Goal: Task Accomplishment & Management: Manage account settings

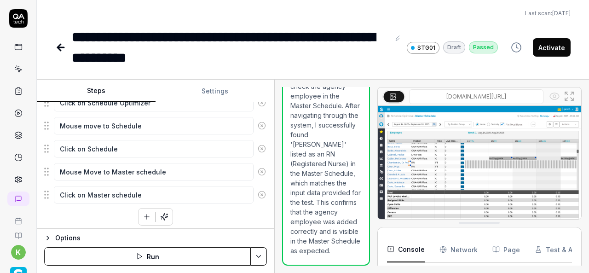
scroll to position [9, 0]
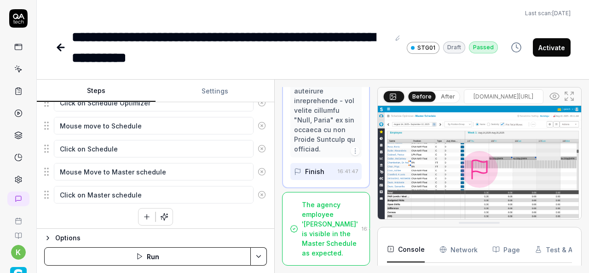
scroll to position [2355, 0]
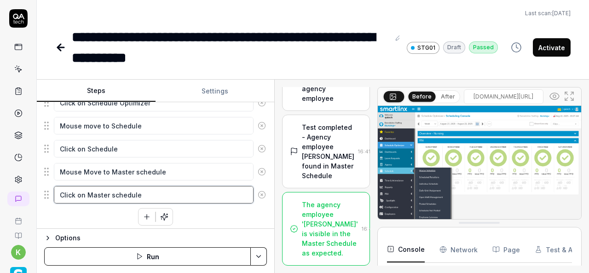
click at [198, 195] on textarea "Click on Master schedule" at bounding box center [154, 194] width 200 height 17
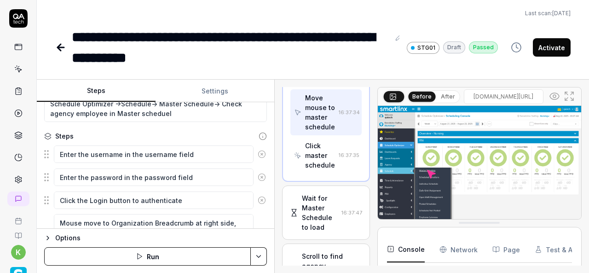
scroll to position [0, 0]
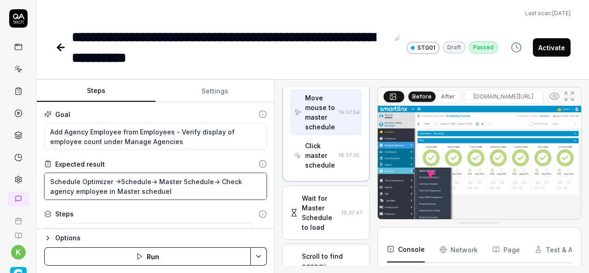
click at [129, 188] on textarea "Schedule Optimizer ->Schedule-> Master Schedule-> Check agency employee in Mast…" at bounding box center [155, 186] width 223 height 27
type textarea "*"
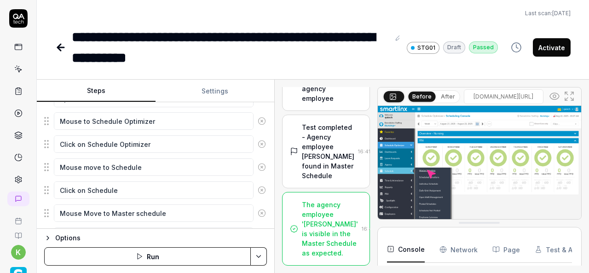
scroll to position [1822, 0]
click at [60, 47] on icon at bounding box center [61, 47] width 6 height 0
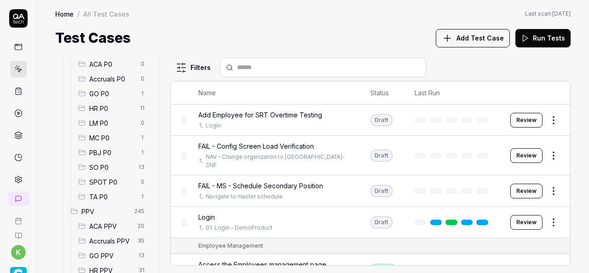
scroll to position [141, 0]
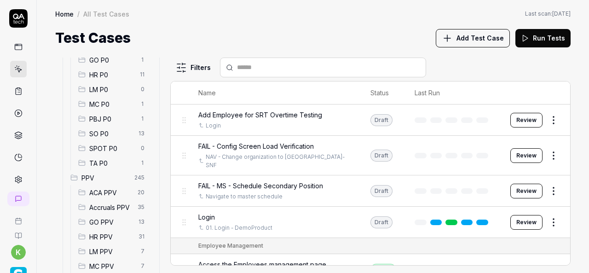
click at [103, 127] on div "SO P0 13" at bounding box center [113, 133] width 77 height 15
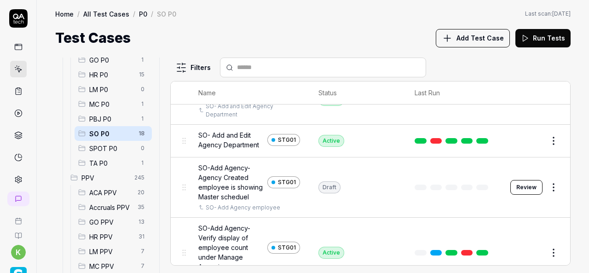
scroll to position [286, 0]
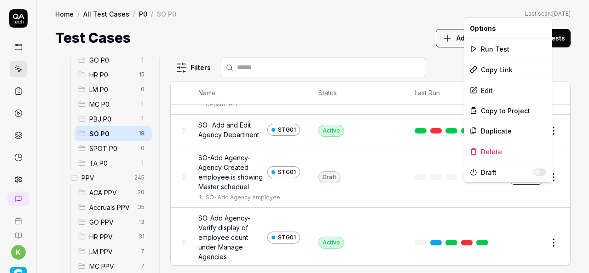
click at [550, 189] on html "k Home / All Test Cases / P0 / SO P0 Home / All Test Cases / P0 / SO P0 Last sc…" at bounding box center [294, 136] width 589 height 273
click at [499, 47] on div "Run Test" at bounding box center [508, 49] width 87 height 20
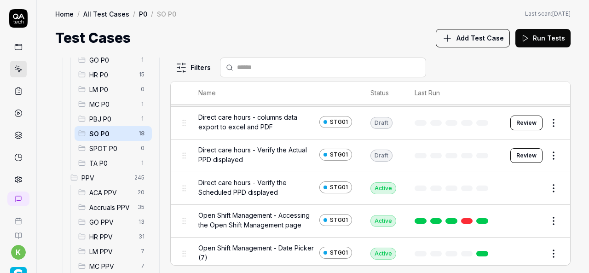
scroll to position [13, 0]
click at [264, 30] on div "Test Cases Add Test Case Run Tests" at bounding box center [313, 38] width 516 height 21
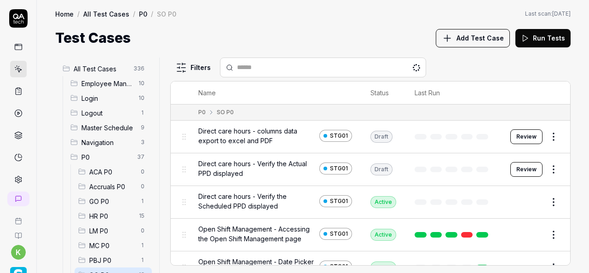
click at [541, 205] on html "k Home / All Test Cases / P0 / SO P0 Home / All Test Cases / P0 / SO P0 Last sc…" at bounding box center [294, 136] width 589 height 273
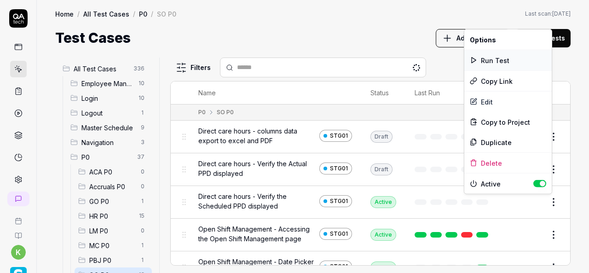
click at [478, 62] on div "Run Test" at bounding box center [508, 60] width 87 height 20
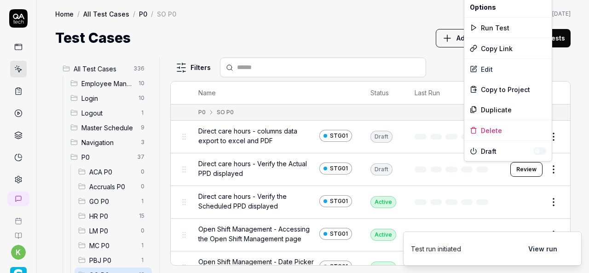
click at [549, 171] on html "Run started k Home / All Test Cases / P0 / SO P0 Home / All Test Cases / P0 / S…" at bounding box center [294, 136] width 589 height 273
click at [497, 29] on div "Run Test" at bounding box center [508, 27] width 87 height 20
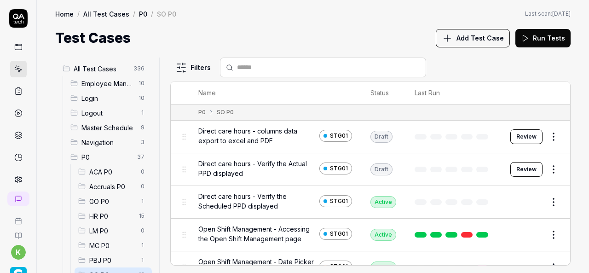
click at [286, 35] on div "Test Cases Add Test Case Run Tests" at bounding box center [313, 38] width 516 height 21
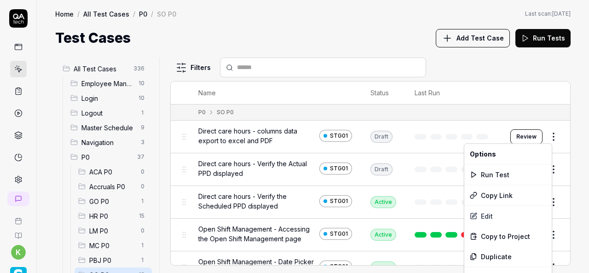
click at [547, 137] on html "k Home / All Test Cases / P0 / SO P0 Home / All Test Cases / P0 / SO P0 Last sc…" at bounding box center [294, 136] width 589 height 273
click at [497, 171] on div "Run Test" at bounding box center [508, 174] width 87 height 20
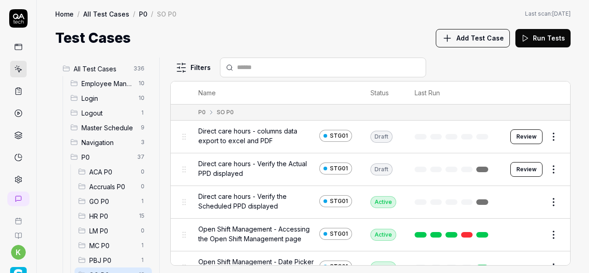
click at [254, 137] on span "Direct care hours - columns data export to excel and PDF" at bounding box center [256, 135] width 117 height 19
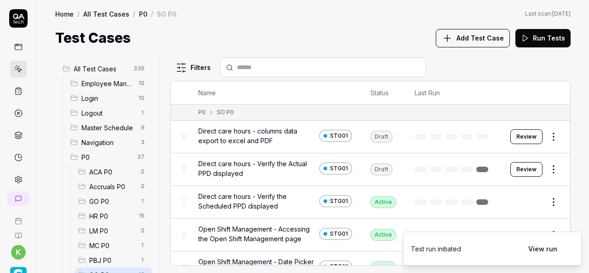
click at [540, 252] on button "View run" at bounding box center [543, 248] width 40 height 18
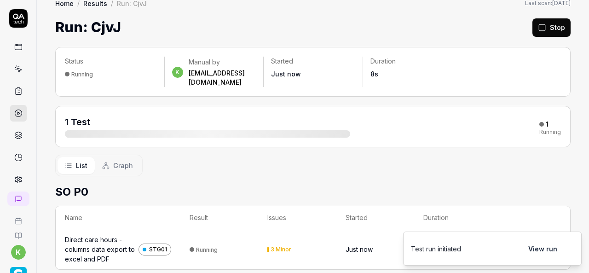
scroll to position [16, 0]
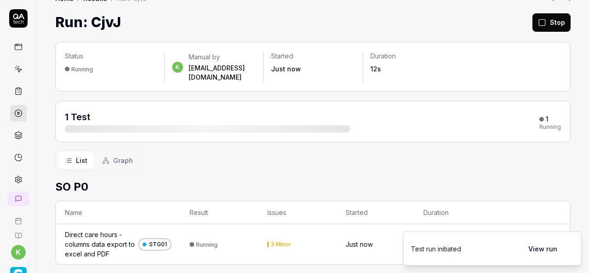
click at [94, 230] on div "Direct care hours - columns data export to excel and PDF" at bounding box center [100, 244] width 70 height 29
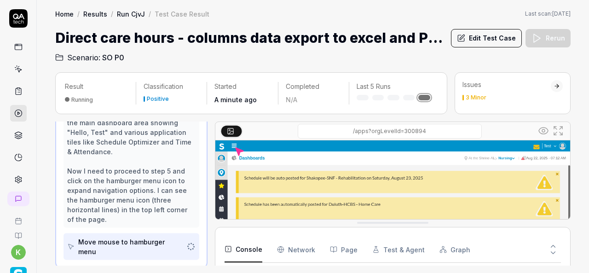
scroll to position [197, 0]
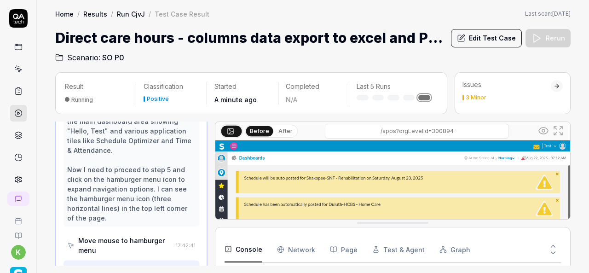
click at [477, 40] on button "Edit Test Case" at bounding box center [486, 38] width 71 height 18
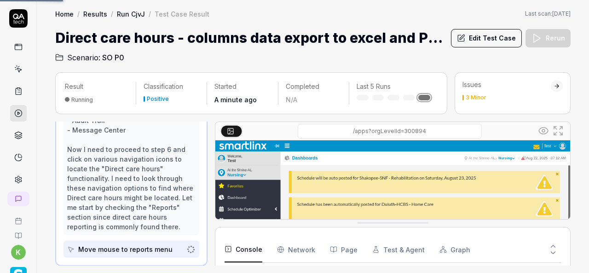
scroll to position [351, 0]
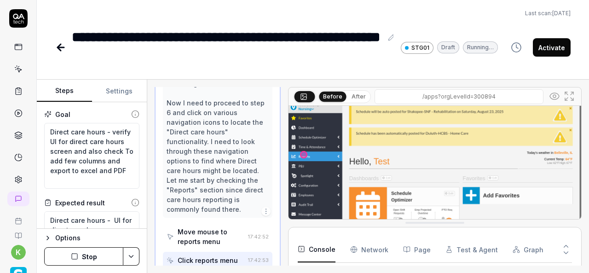
scroll to position [25, 0]
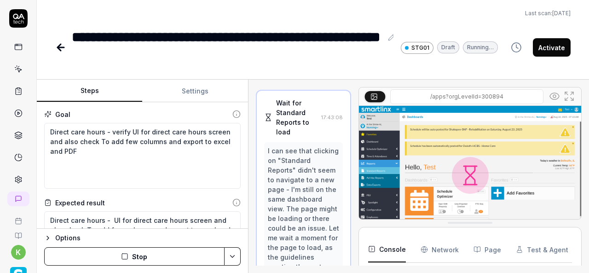
scroll to position [355, 0]
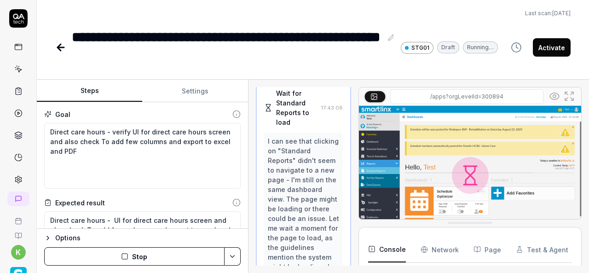
click at [250, 182] on div "Steps Settings Goal Direct care hours - verify UI for direct care hours screen …" at bounding box center [313, 176] width 553 height 193
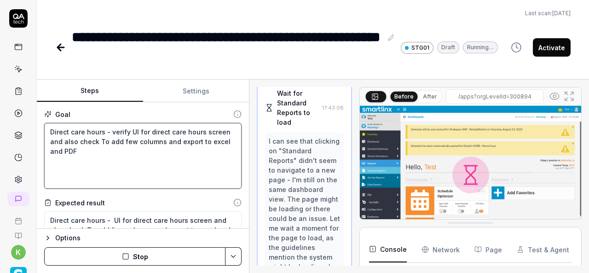
click at [145, 175] on textarea "Direct care hours - verify UI for direct care hours screen and also check To ad…" at bounding box center [143, 156] width 198 height 66
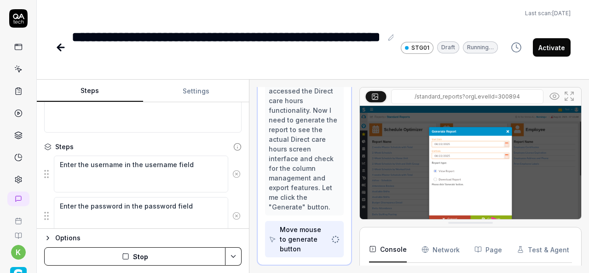
scroll to position [934, 0]
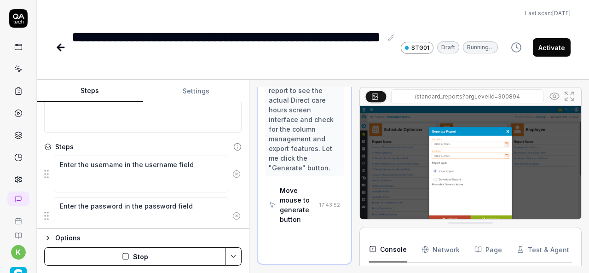
click at [58, 47] on icon at bounding box center [61, 47] width 6 height 0
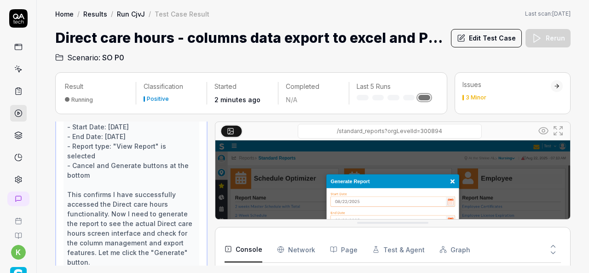
scroll to position [542, 0]
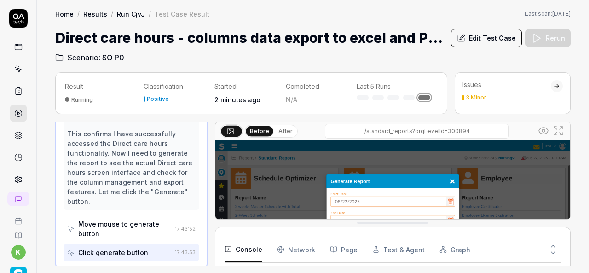
click at [108, 60] on span "SO P0" at bounding box center [113, 57] width 22 height 11
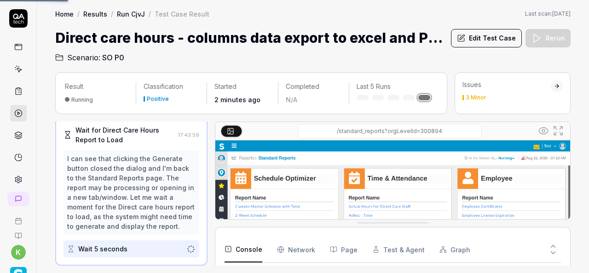
scroll to position [446, 0]
click at [15, 72] on icon at bounding box center [18, 69] width 8 height 8
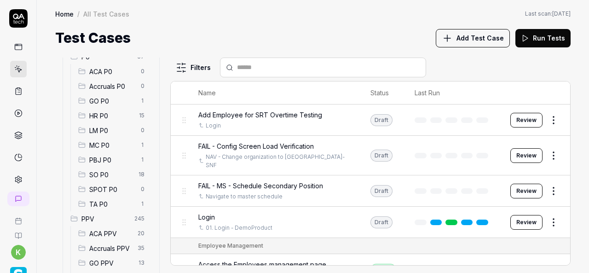
scroll to position [105, 0]
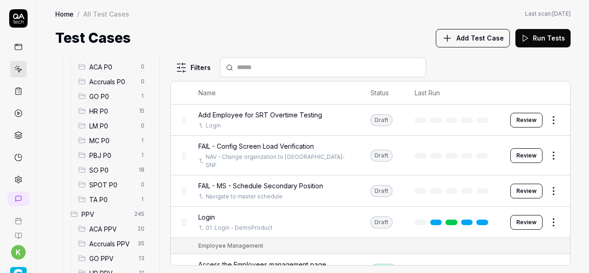
click at [110, 169] on span "SO P0" at bounding box center [111, 170] width 44 height 10
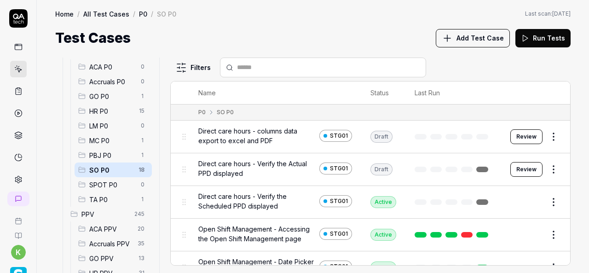
click at [110, 169] on span "SO P0" at bounding box center [111, 170] width 44 height 10
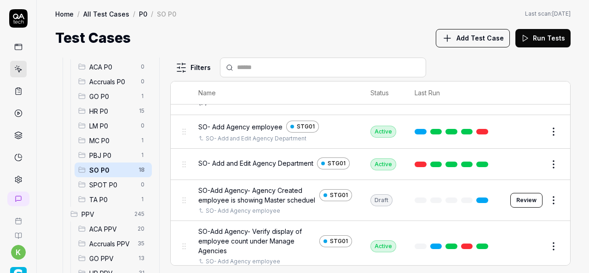
scroll to position [169, 0]
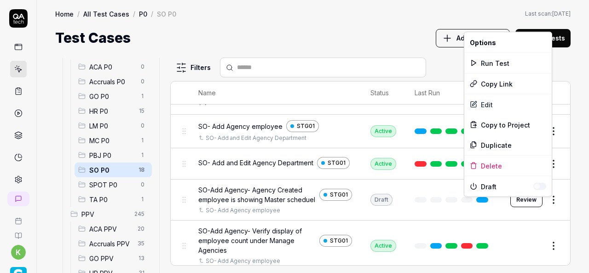
click at [551, 210] on html "k Home / All Test Cases / P0 / SO P0 Home / All Test Cases / P0 / SO P0 Last sc…" at bounding box center [294, 136] width 589 height 273
click at [492, 58] on div "Run Test" at bounding box center [508, 63] width 87 height 20
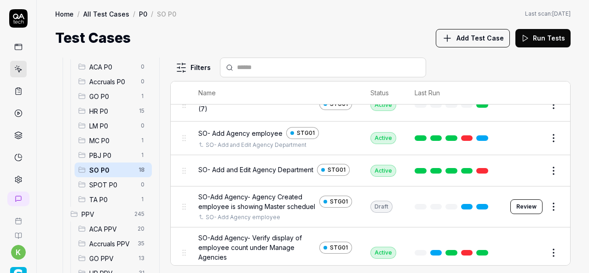
scroll to position [163, 0]
click at [406, 213] on td at bounding box center [454, 206] width 96 height 41
click at [524, 169] on button "Edit" at bounding box center [532, 170] width 22 height 15
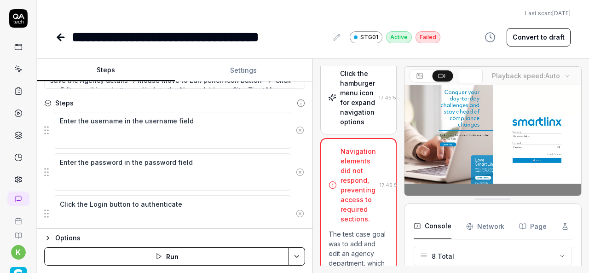
scroll to position [143, 0]
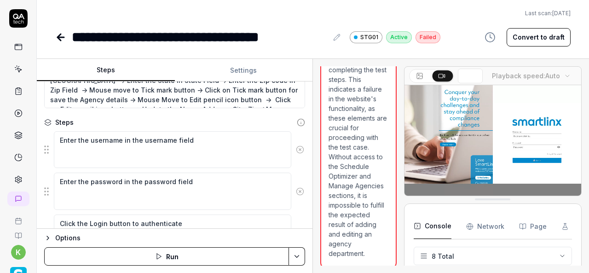
click at [346, 215] on div "Steps Settings Goal Add and Edit Agency Department Expected result Schedule Opt…" at bounding box center [313, 166] width 553 height 214
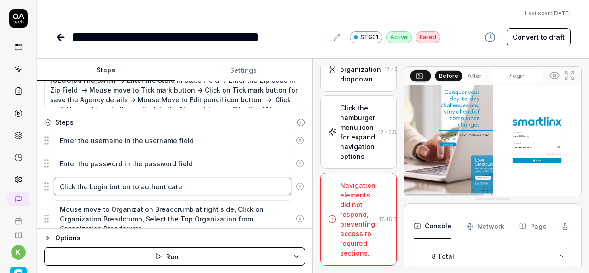
scroll to position [704, 0]
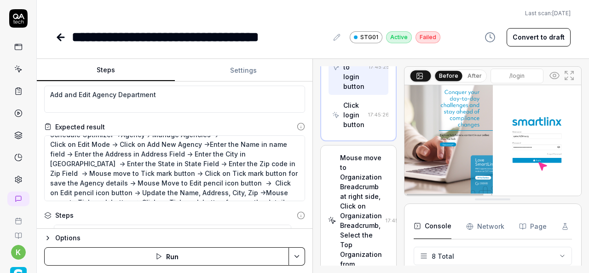
scroll to position [19, 0]
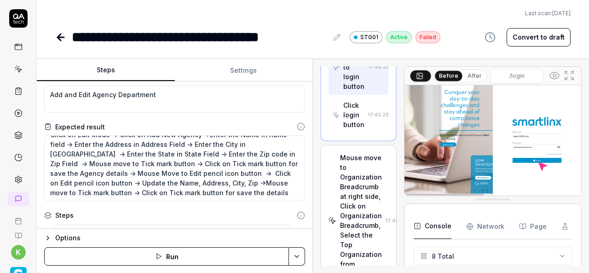
click at [61, 36] on icon at bounding box center [60, 37] width 11 height 11
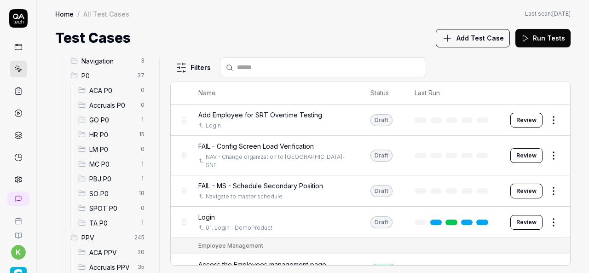
scroll to position [92, 0]
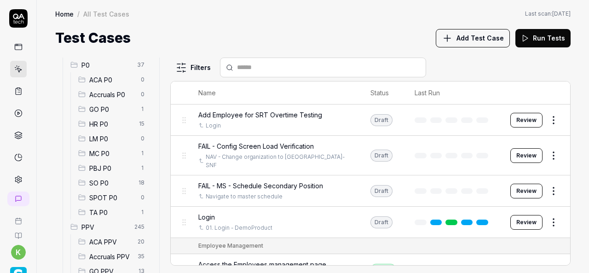
click at [110, 185] on span "SO P0" at bounding box center [111, 183] width 44 height 10
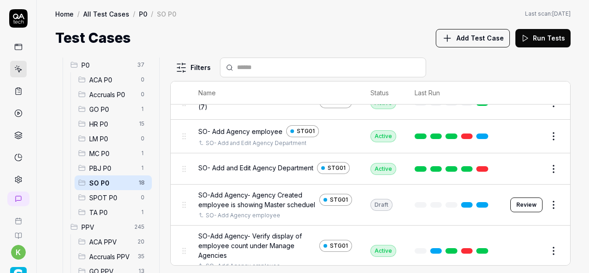
scroll to position [165, 0]
click at [522, 135] on button "Edit" at bounding box center [532, 135] width 22 height 15
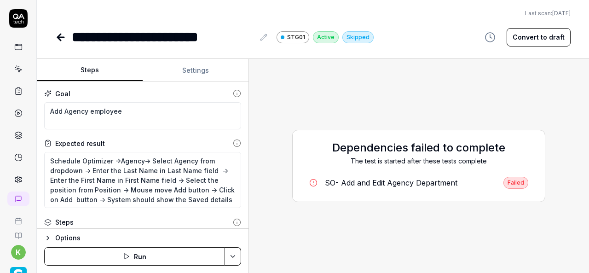
click at [250, 196] on div "Steps Settings Goal Add Agency employee Expected result Schedule Optimizer ->Ag…" at bounding box center [313, 166] width 553 height 214
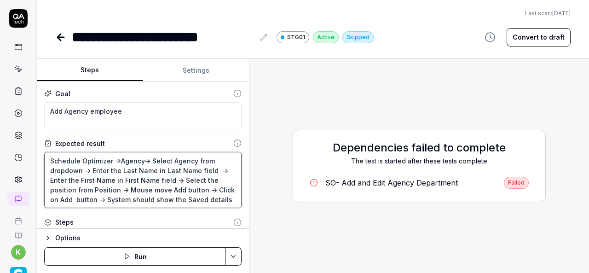
click at [227, 200] on textarea "Schedule Optimizer ->Agency-> Select Agency from dropdown -> Enter the Last Nam…" at bounding box center [143, 180] width 198 height 56
drag, startPoint x: 227, startPoint y: 200, endPoint x: 48, endPoint y: 160, distance: 183.1
click at [48, 160] on textarea "Schedule Optimizer ->Agency-> Select Agency from dropdown -> Enter the Last Nam…" at bounding box center [143, 180] width 198 height 56
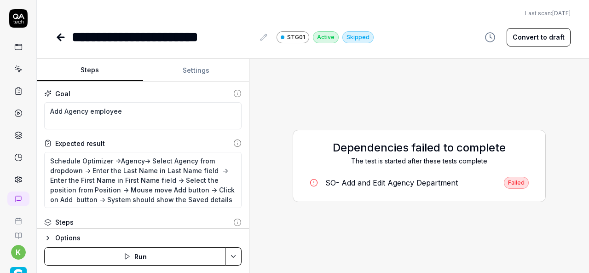
click at [397, 186] on div "SO- Add and Edit Agency Department" at bounding box center [392, 182] width 133 height 11
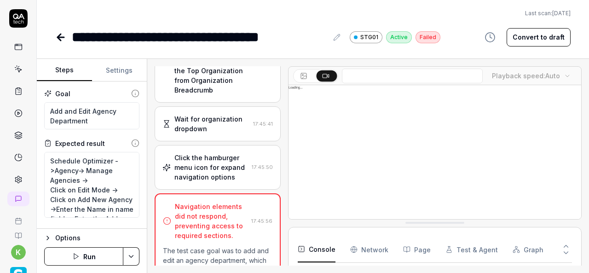
scroll to position [225, 0]
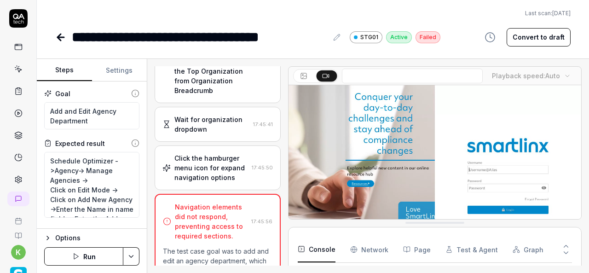
click at [58, 32] on icon at bounding box center [60, 37] width 11 height 11
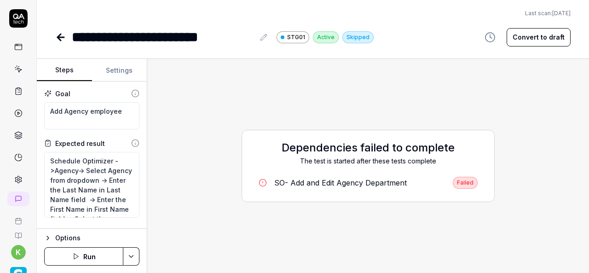
click at [57, 35] on icon at bounding box center [60, 37] width 11 height 11
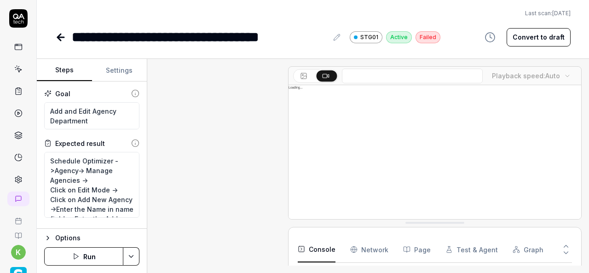
scroll to position [454, 0]
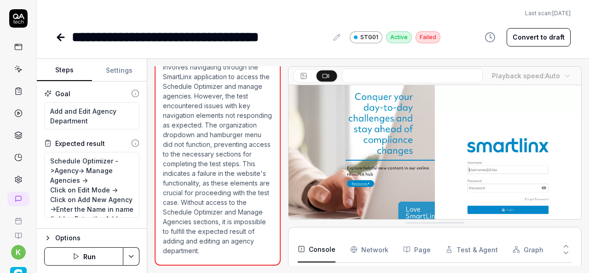
click at [65, 41] on icon at bounding box center [60, 37] width 11 height 11
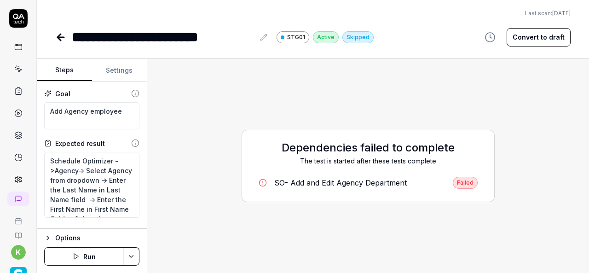
click at [65, 41] on icon at bounding box center [60, 37] width 11 height 11
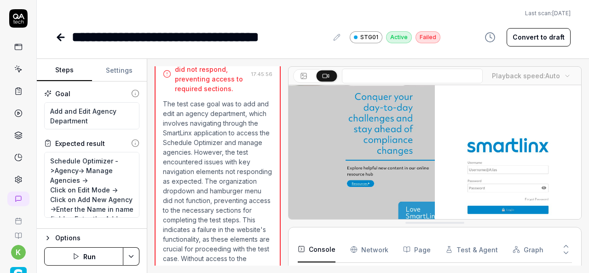
scroll to position [454, 0]
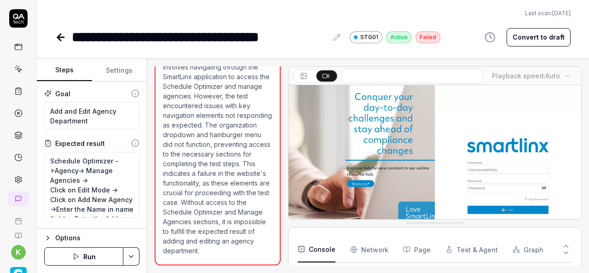
click at [63, 38] on icon at bounding box center [60, 37] width 11 height 11
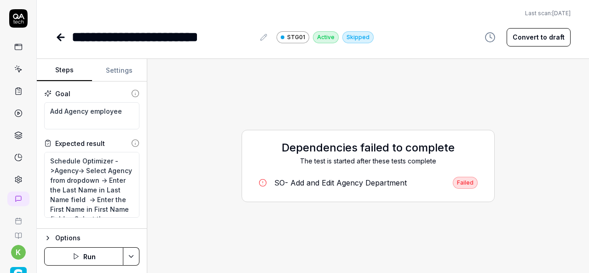
type textarea "*"
click at [17, 69] on icon at bounding box center [19, 70] width 4 height 4
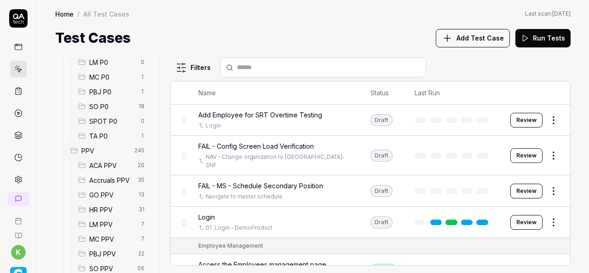
scroll to position [215, 0]
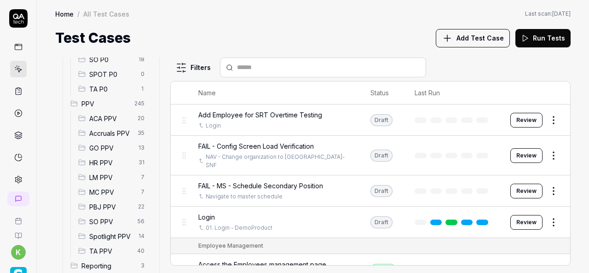
click at [115, 170] on div "HR PPV 31" at bounding box center [113, 162] width 77 height 15
click at [104, 155] on div "GO PPV 13" at bounding box center [113, 147] width 77 height 15
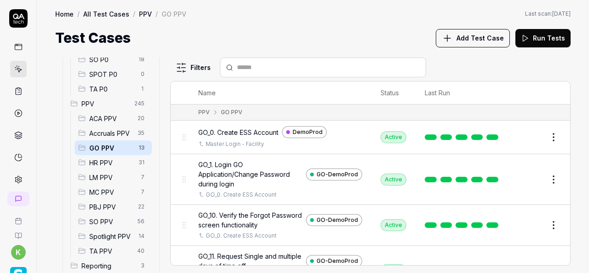
scroll to position [91, 0]
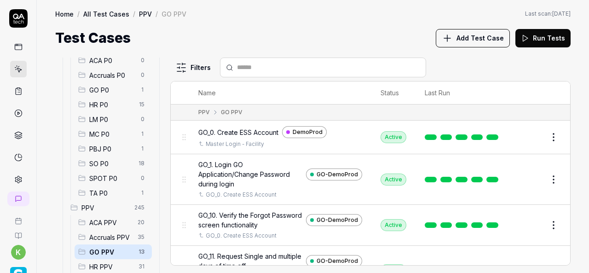
scroll to position [108, 0]
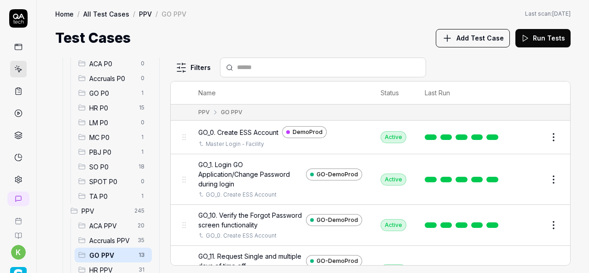
click at [108, 160] on div "SO P0 18" at bounding box center [113, 166] width 77 height 15
